Goal: Task Accomplishment & Management: Use online tool/utility

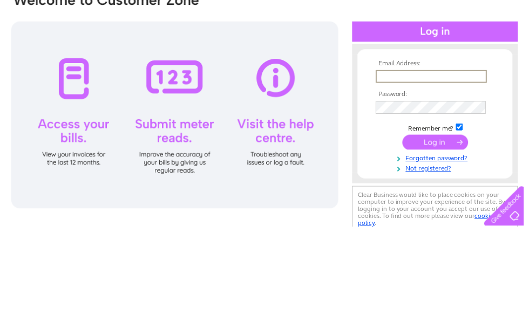
scroll to position [100, 0]
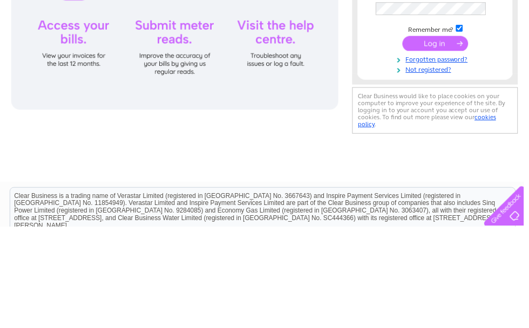
type input "[EMAIL_ADDRESS][DOMAIN_NAME]"
click at [439, 144] on input "submit" at bounding box center [439, 143] width 66 height 15
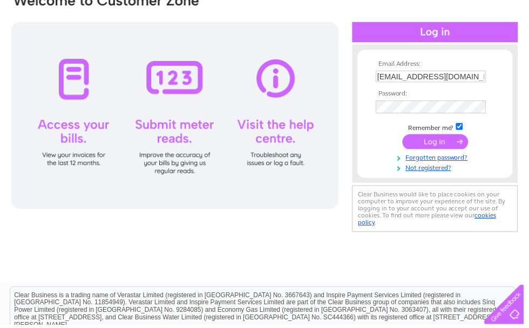
click at [446, 149] on input "submit" at bounding box center [439, 142] width 66 height 15
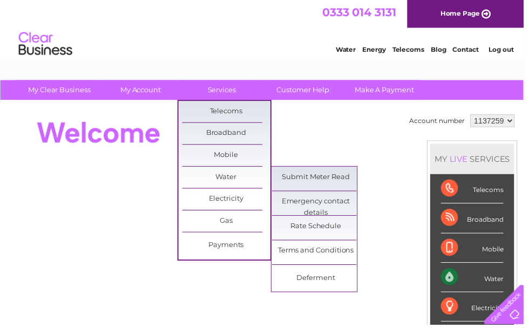
click at [331, 180] on link "Submit Meter Read" at bounding box center [319, 179] width 89 height 22
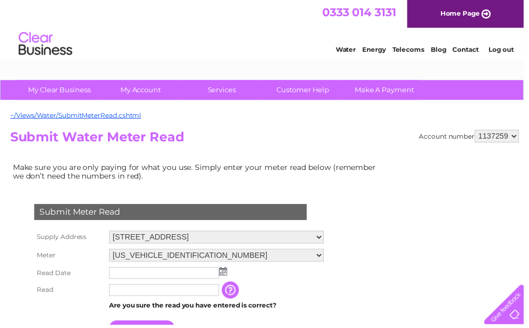
click at [186, 279] on input "text" at bounding box center [165, 276] width 111 height 12
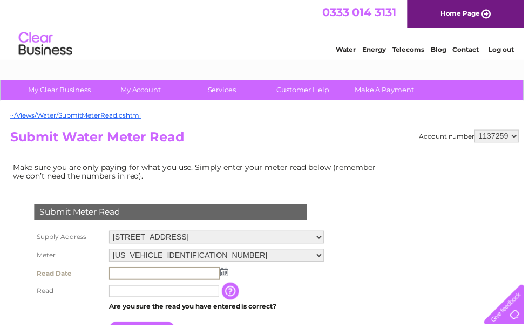
click at [225, 275] on img at bounding box center [226, 274] width 8 height 9
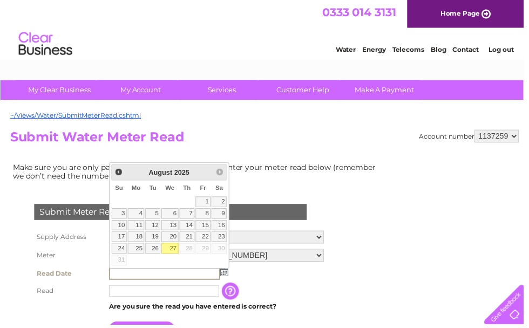
click at [174, 249] on link "27" at bounding box center [171, 251] width 17 height 11
type input "2025/08/27"
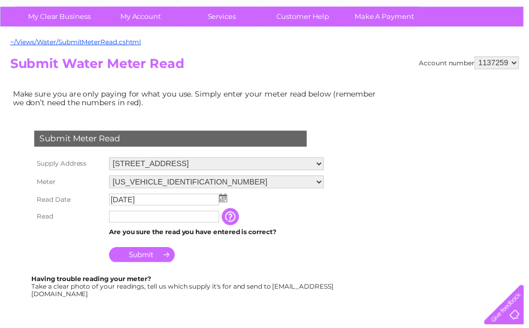
scroll to position [87, 0]
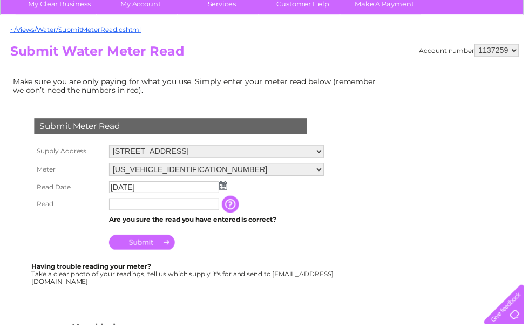
click at [182, 206] on input "text" at bounding box center [165, 206] width 111 height 12
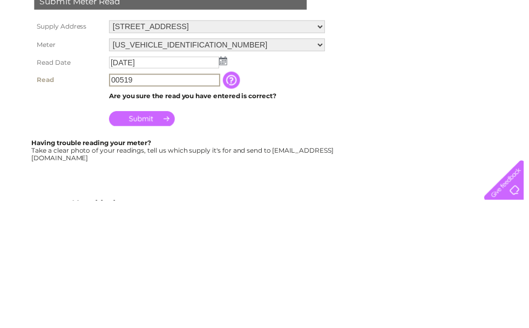
type input "00519"
click at [234, 198] on input "button" at bounding box center [234, 206] width 19 height 17
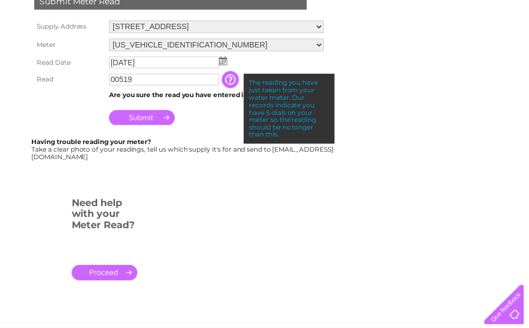
click at [157, 116] on input "Submit" at bounding box center [143, 118] width 66 height 15
